Goal: Task Accomplishment & Management: Manage account settings

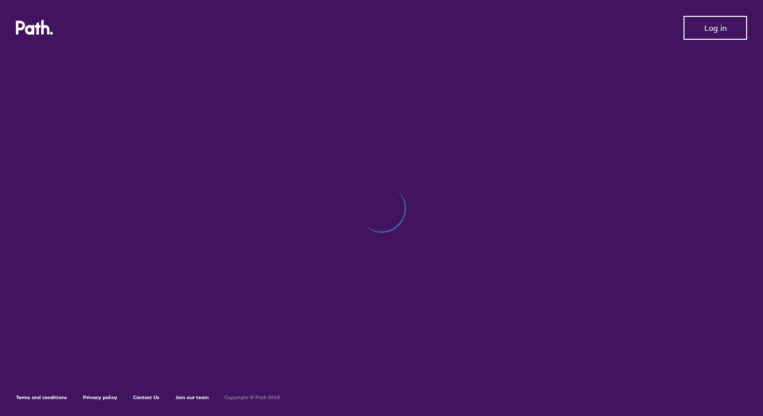
click at [717, 30] on span "Log in" at bounding box center [715, 27] width 22 height 9
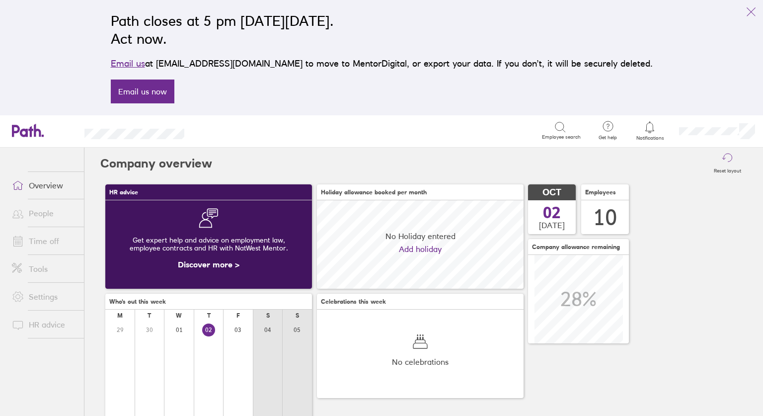
scroll to position [88, 207]
click at [45, 188] on link "Overview" at bounding box center [44, 185] width 80 height 20
click at [43, 185] on link "Overview" at bounding box center [44, 185] width 80 height 20
click at [46, 185] on link "Overview" at bounding box center [44, 185] width 80 height 20
click at [752, 6] on icon "link" at bounding box center [751, 12] width 12 height 12
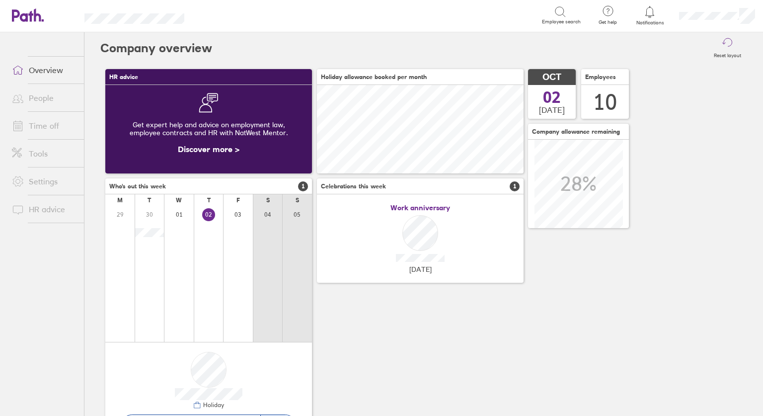
click at [46, 127] on link "Time off" at bounding box center [44, 126] width 80 height 20
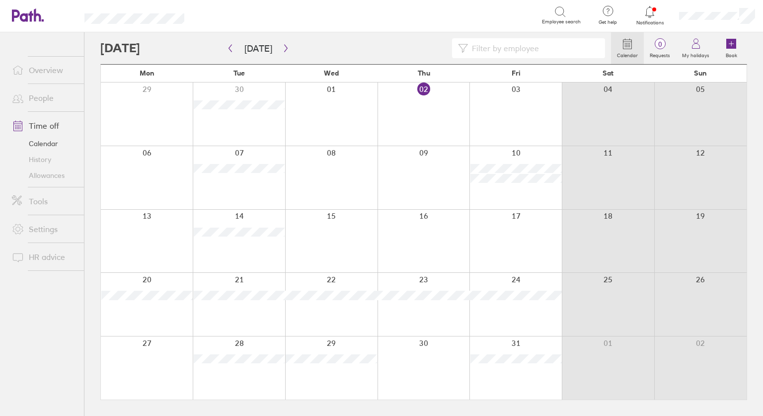
click at [541, 93] on div at bounding box center [515, 113] width 92 height 63
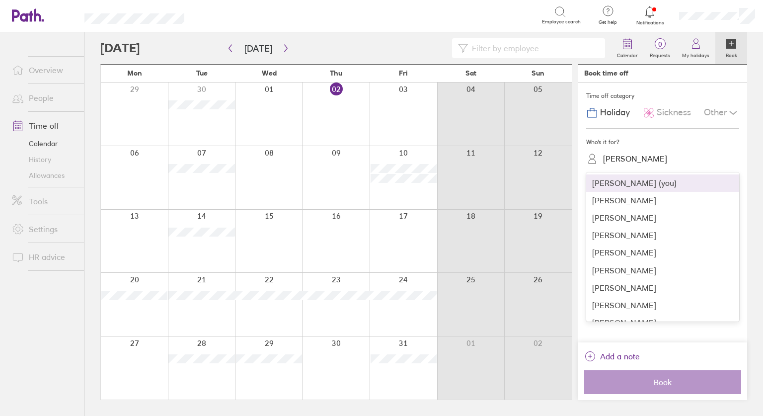
click at [634, 159] on div "Sophie Hawkes" at bounding box center [635, 158] width 64 height 9
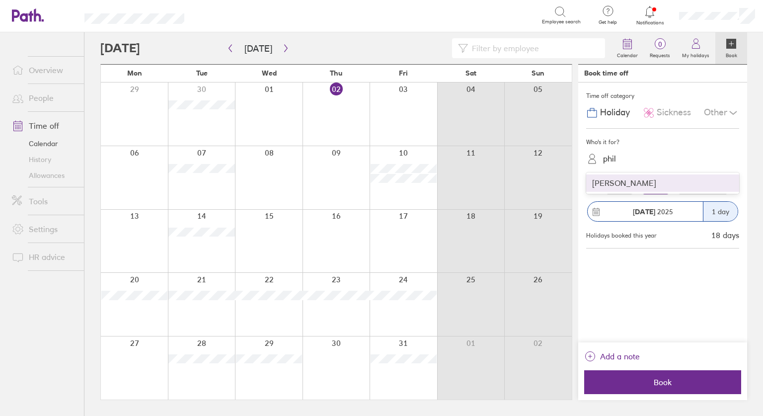
type input "phil"
click at [719, 117] on div "Other" at bounding box center [721, 112] width 35 height 19
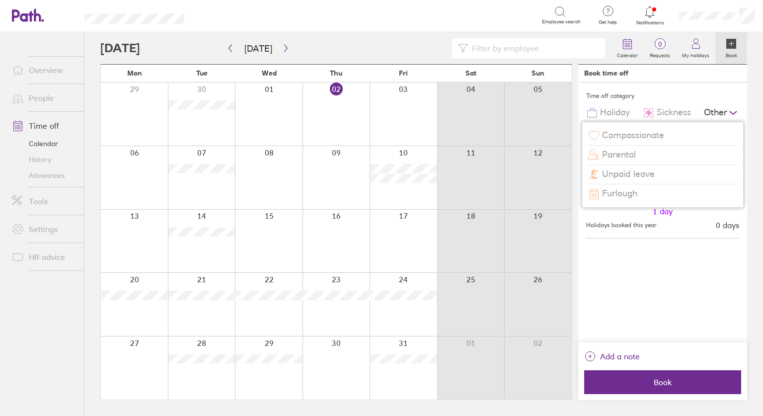
click at [630, 173] on span "Unpaid leave" at bounding box center [628, 174] width 53 height 10
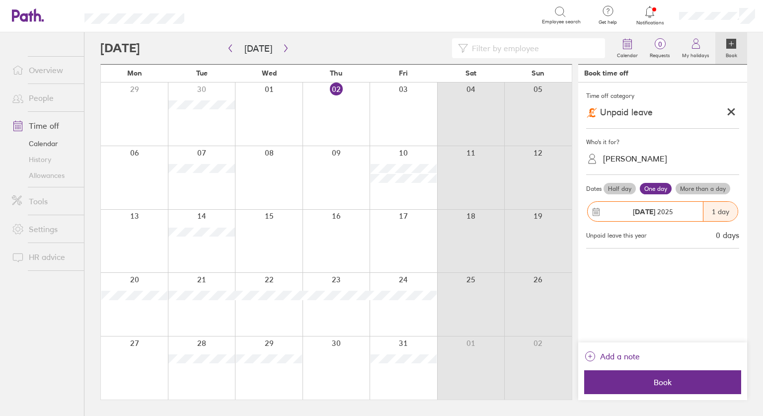
click at [617, 188] on label "Half day" at bounding box center [620, 189] width 32 height 12
click at [0, 0] on input "Half day" at bounding box center [0, 0] width 0 height 0
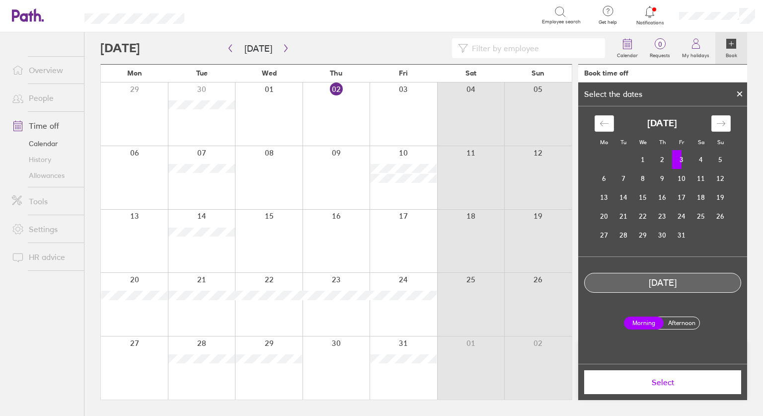
click at [668, 383] on span "Select" at bounding box center [662, 382] width 143 height 9
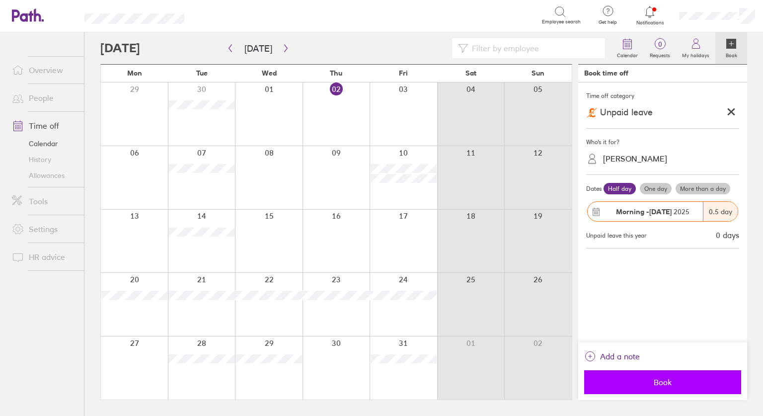
click at [663, 381] on span "Book" at bounding box center [662, 382] width 143 height 9
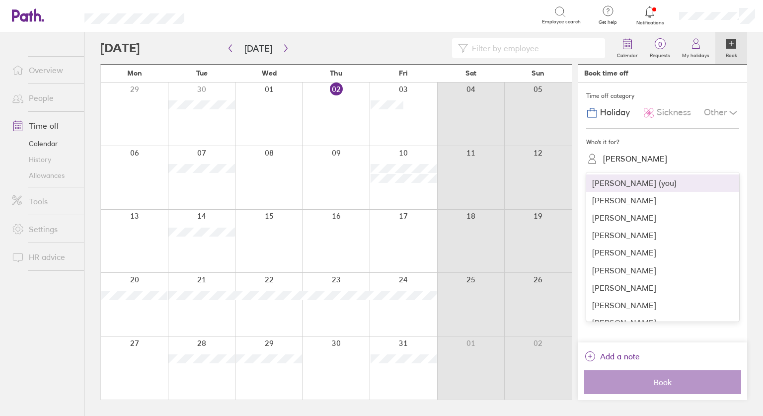
click at [623, 159] on div "Sophie Hawkes" at bounding box center [635, 158] width 64 height 9
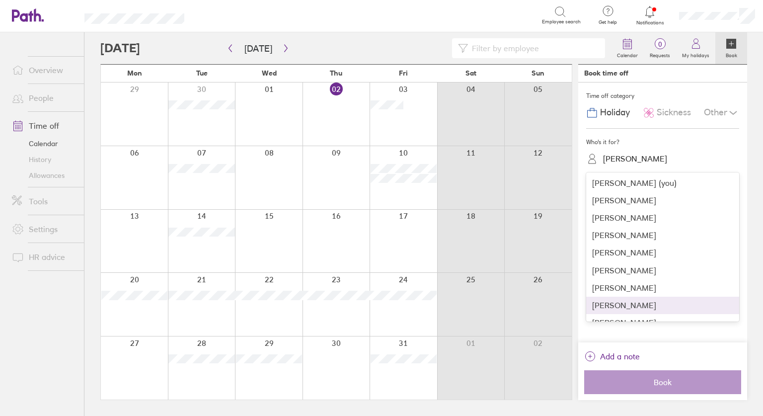
click at [623, 304] on div "Philippa Cheetham" at bounding box center [662, 305] width 153 height 17
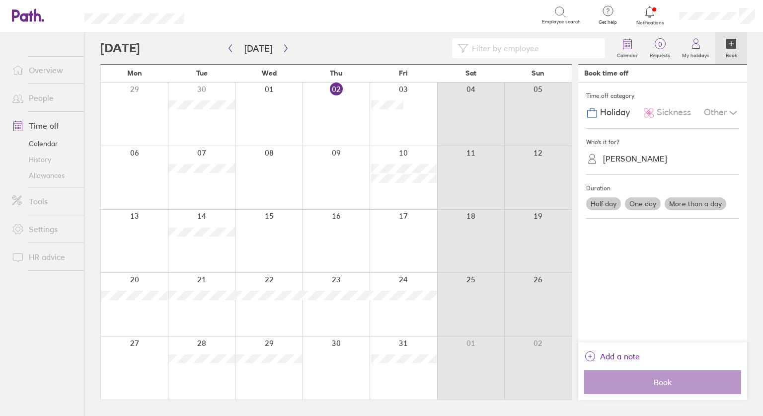
click at [714, 111] on div "Other" at bounding box center [721, 112] width 35 height 19
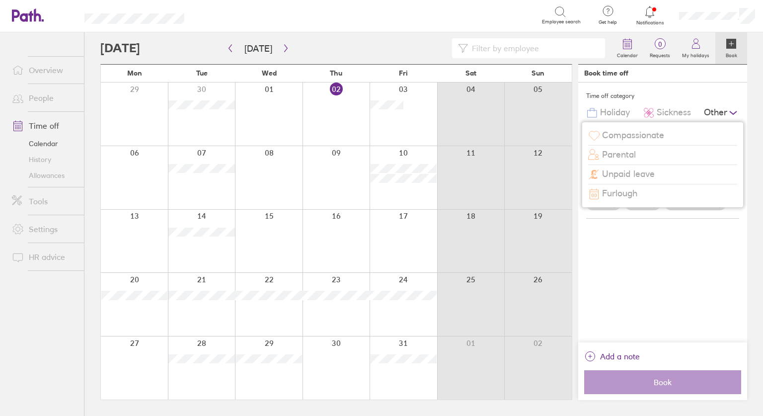
click at [629, 190] on span "Furlough" at bounding box center [619, 193] width 35 height 10
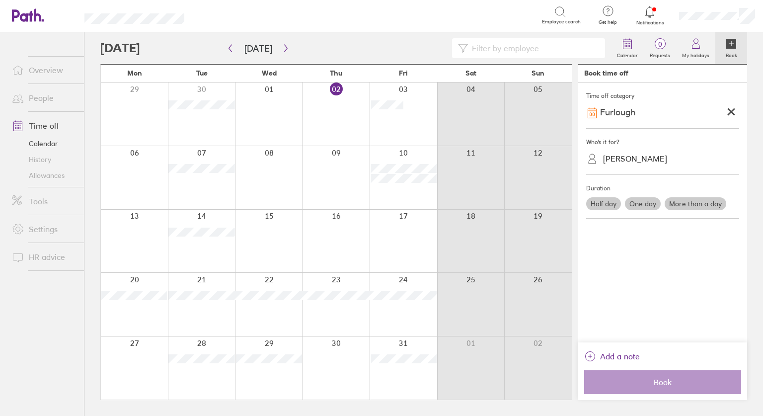
click at [600, 205] on label "Half day" at bounding box center [603, 203] width 35 height 13
click at [0, 0] on input "Half day" at bounding box center [0, 0] width 0 height 0
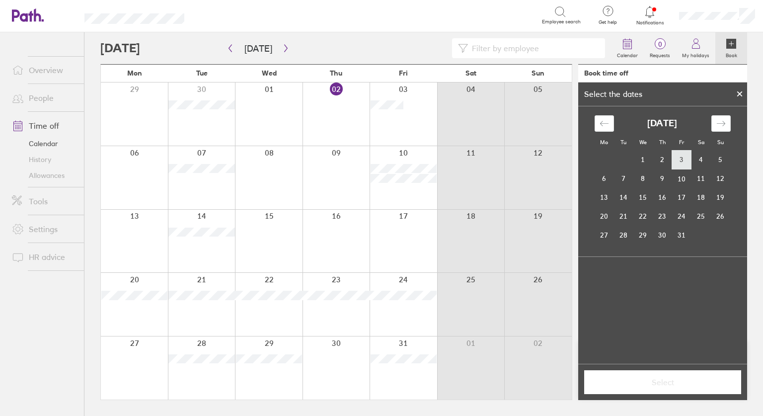
click at [685, 155] on td "3" at bounding box center [681, 160] width 19 height 19
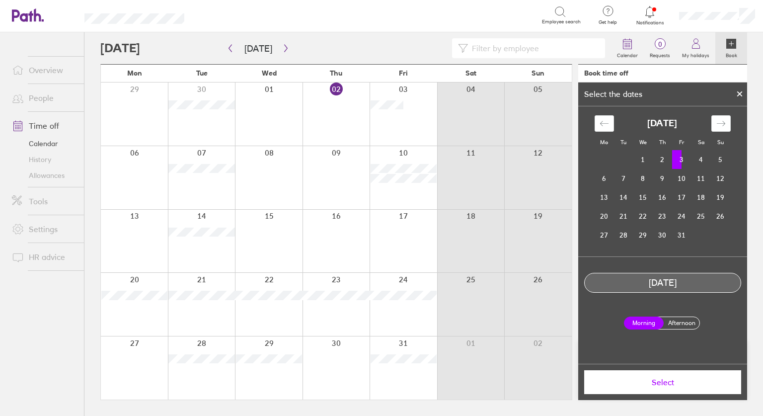
click at [685, 320] on label "Afternoon" at bounding box center [682, 323] width 40 height 12
click at [0, 0] on input "Afternoon" at bounding box center [0, 0] width 0 height 0
click at [676, 380] on span "Select" at bounding box center [662, 382] width 143 height 9
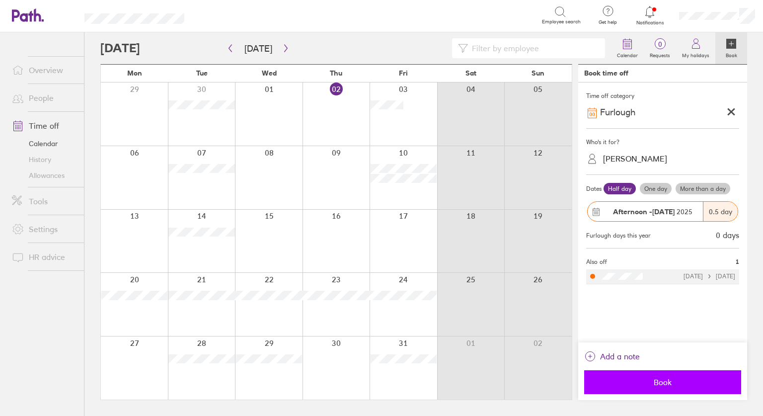
click at [664, 384] on span "Book" at bounding box center [662, 382] width 143 height 9
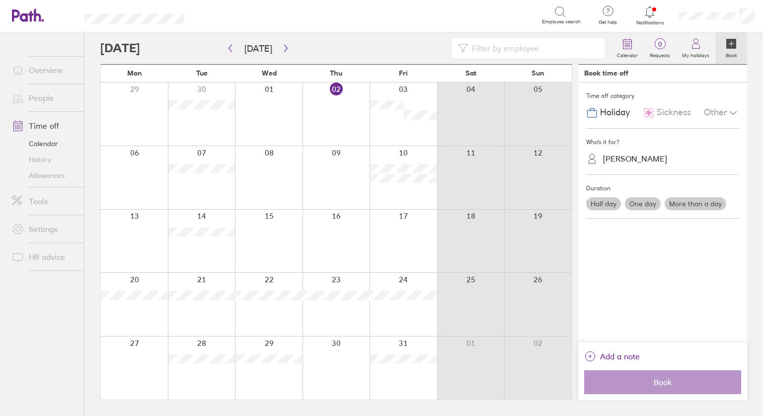
click at [385, 117] on div at bounding box center [404, 113] width 68 height 63
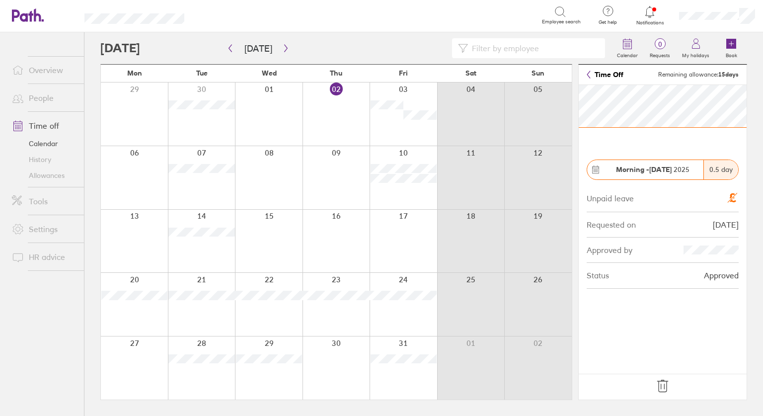
click at [663, 383] on icon at bounding box center [663, 386] width 16 height 16
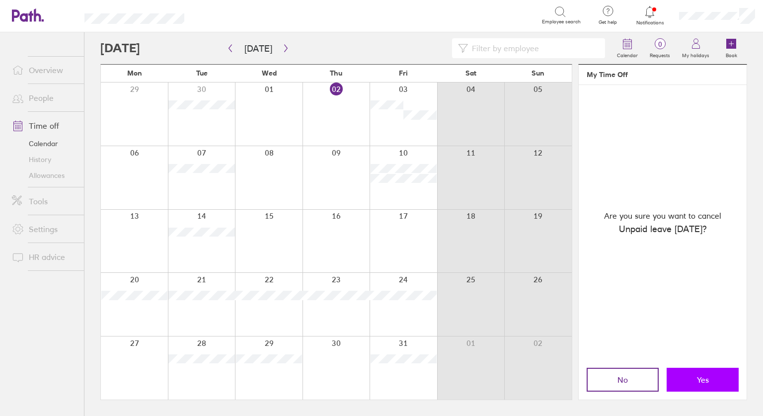
click at [702, 376] on span "Yes" at bounding box center [703, 379] width 12 height 9
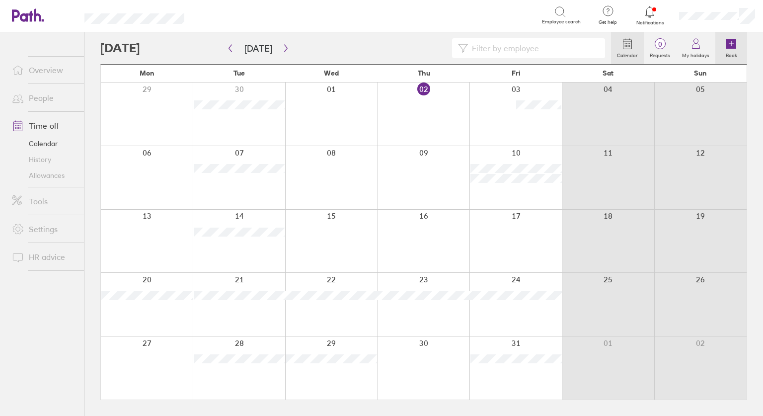
click at [728, 42] on icon at bounding box center [731, 44] width 10 height 10
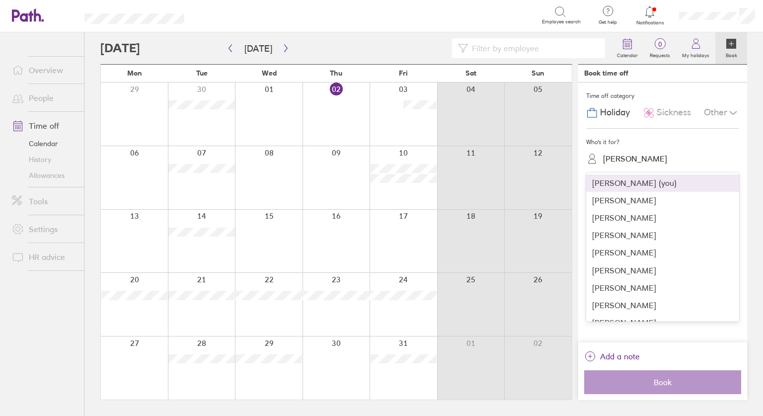
click at [628, 163] on div "Sophie Hawkes" at bounding box center [668, 158] width 141 height 15
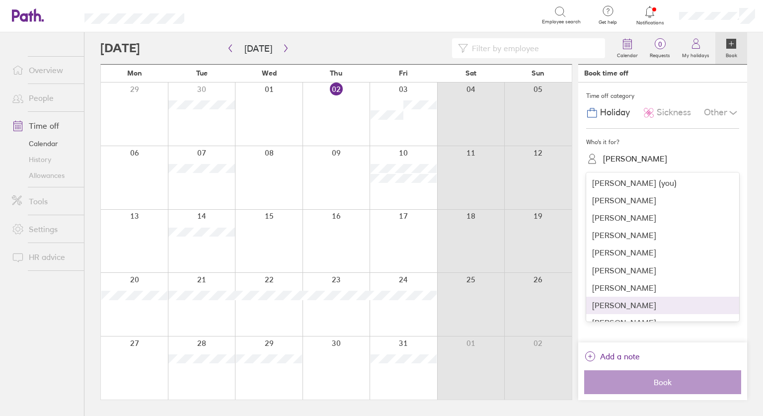
click at [614, 303] on div "Philippa Cheetham" at bounding box center [662, 305] width 153 height 17
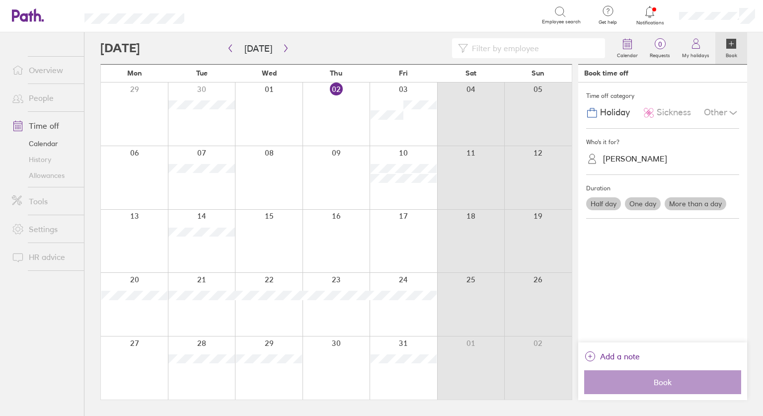
click at [600, 202] on label "Half day" at bounding box center [603, 203] width 35 height 13
click at [0, 0] on input "Half day" at bounding box center [0, 0] width 0 height 0
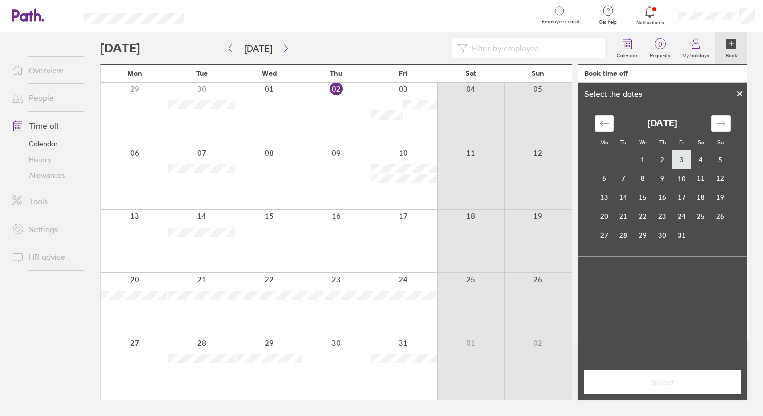
click at [683, 159] on td "3" at bounding box center [681, 160] width 19 height 19
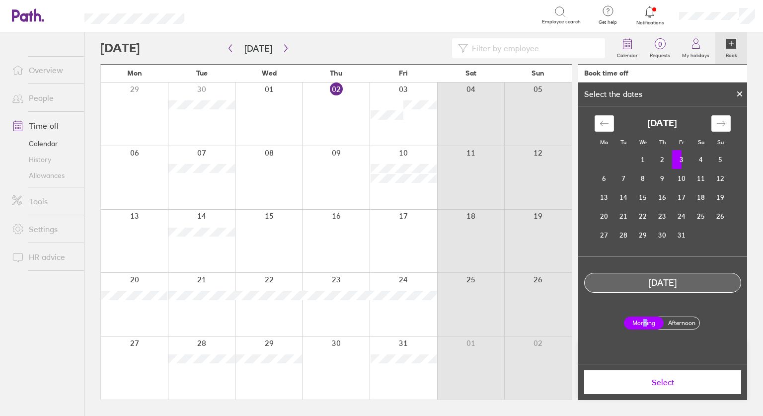
click at [645, 314] on div "Morning Afternoon" at bounding box center [663, 323] width 86 height 29
drag, startPoint x: 645, startPoint y: 314, endPoint x: 645, endPoint y: 322, distance: 7.9
click at [645, 322] on label "Morning" at bounding box center [644, 322] width 40 height 13
click at [0, 0] on input "Morning" at bounding box center [0, 0] width 0 height 0
click at [656, 386] on span "Select" at bounding box center [662, 382] width 143 height 9
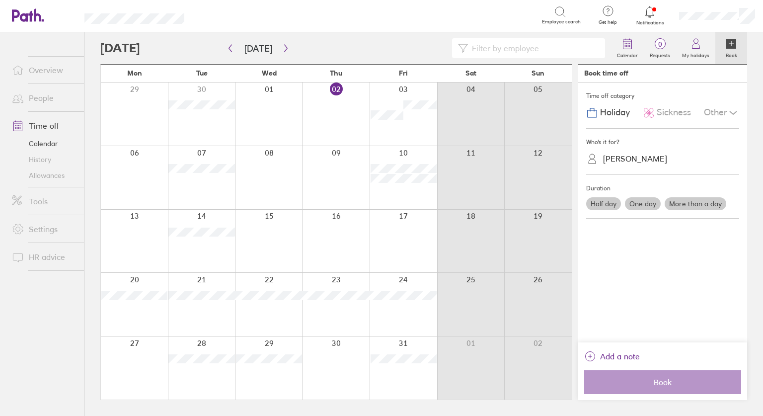
click at [720, 114] on div "Other" at bounding box center [721, 112] width 35 height 19
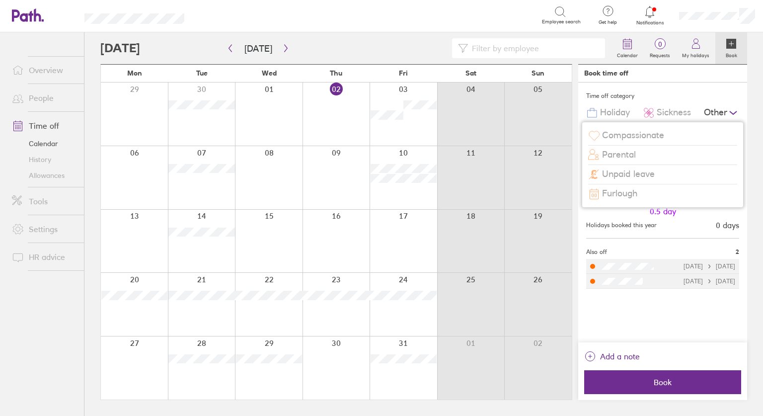
click at [625, 170] on span "Unpaid leave" at bounding box center [628, 174] width 53 height 10
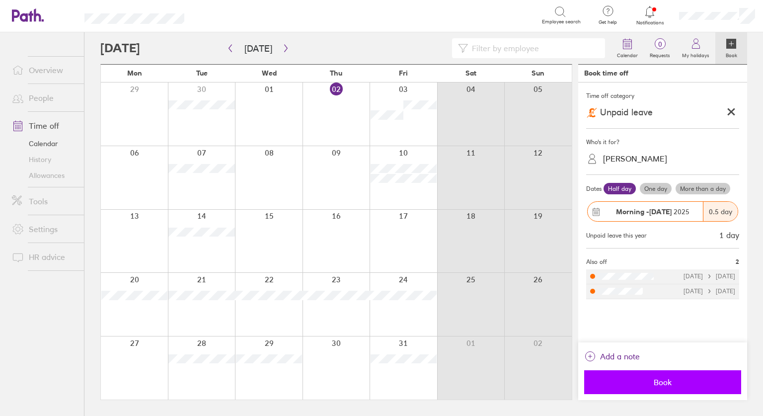
click at [648, 376] on button "Book" at bounding box center [662, 382] width 157 height 24
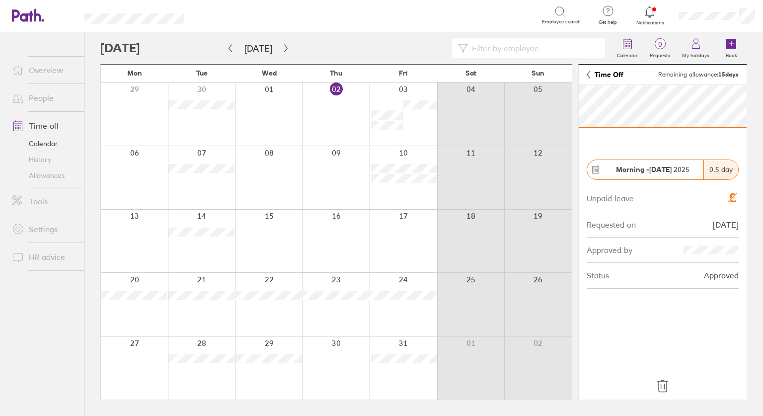
click at [663, 387] on icon at bounding box center [663, 386] width 16 height 16
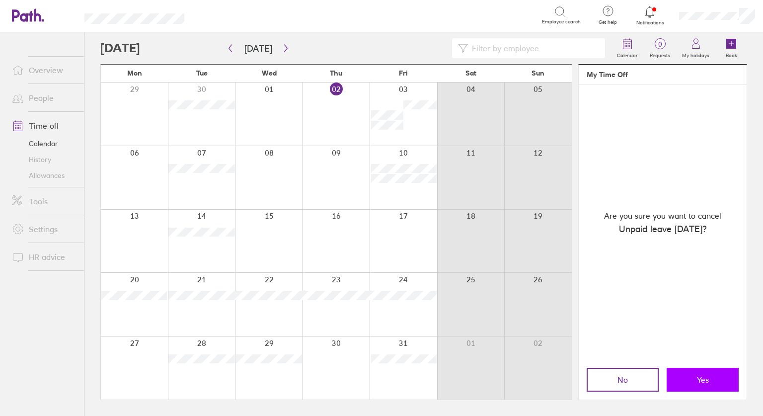
click at [686, 381] on button "Yes" at bounding box center [703, 380] width 72 height 24
